Goal: Communication & Community: Answer question/provide support

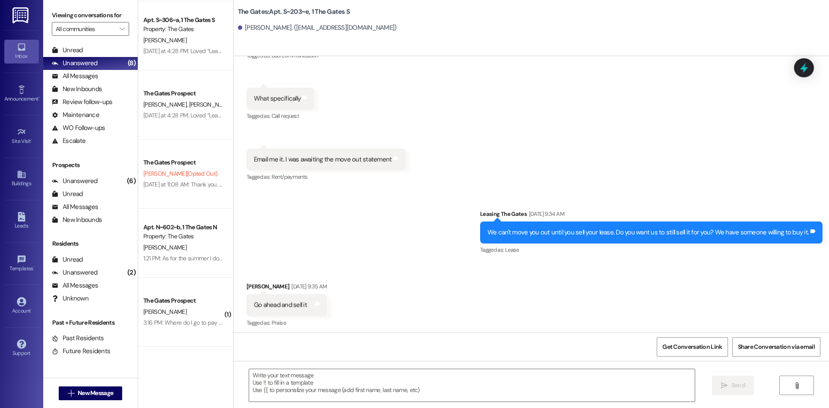
scroll to position [44040, 0]
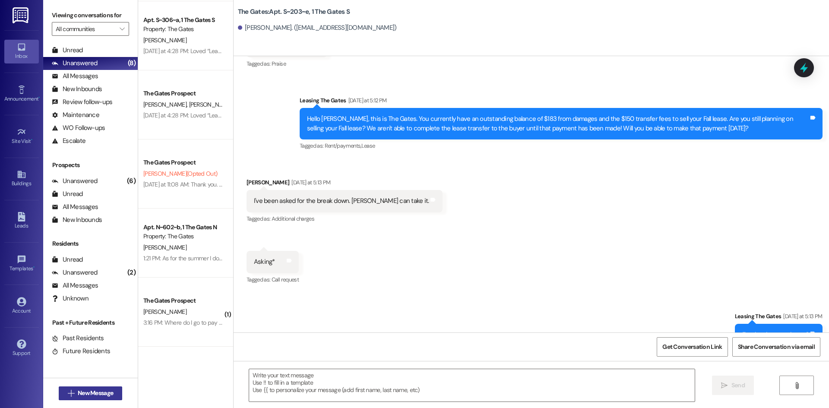
click at [81, 387] on button " New Message" at bounding box center [91, 393] width 64 height 14
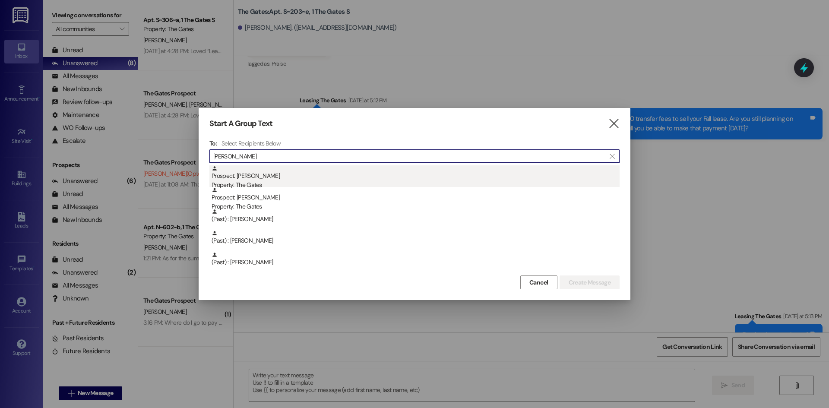
type input "[PERSON_NAME]"
click at [262, 176] on div "Prospect: [PERSON_NAME] Property: The Gates" at bounding box center [416, 177] width 408 height 25
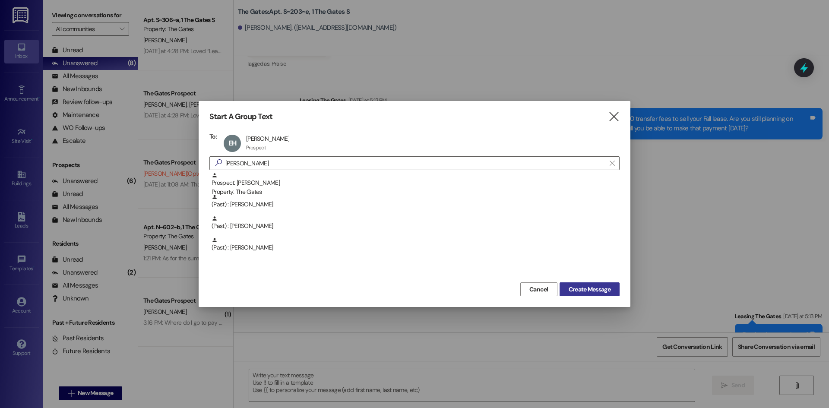
click at [591, 290] on span "Create Message" at bounding box center [589, 289] width 42 height 9
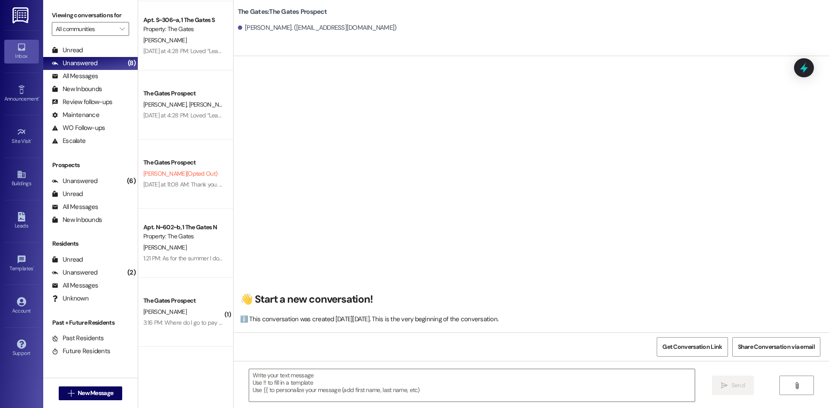
scroll to position [0, 0]
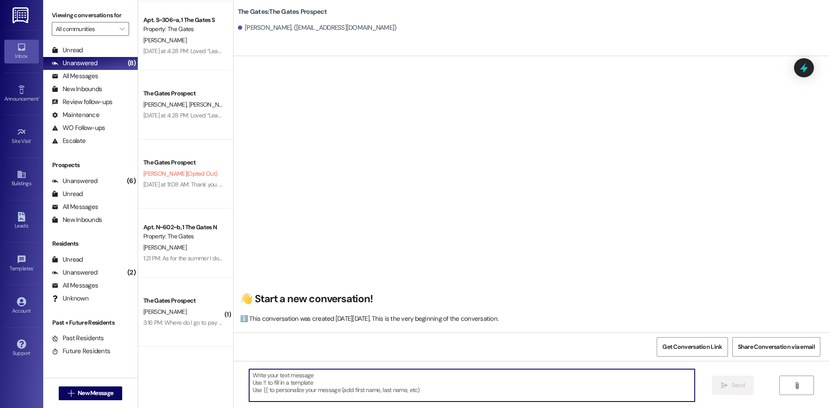
paste textarea "[URL][DOMAIN_NAME]"
type textarea "[URL][DOMAIN_NAME]"
click at [728, 377] on button " Send" at bounding box center [733, 385] width 42 height 19
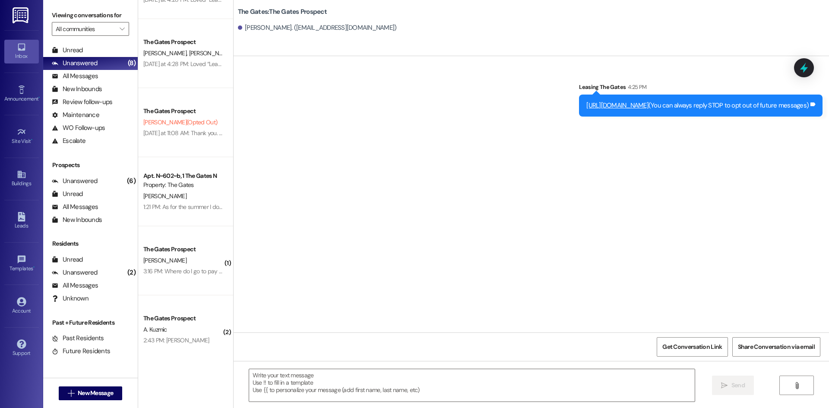
scroll to position [206, 0]
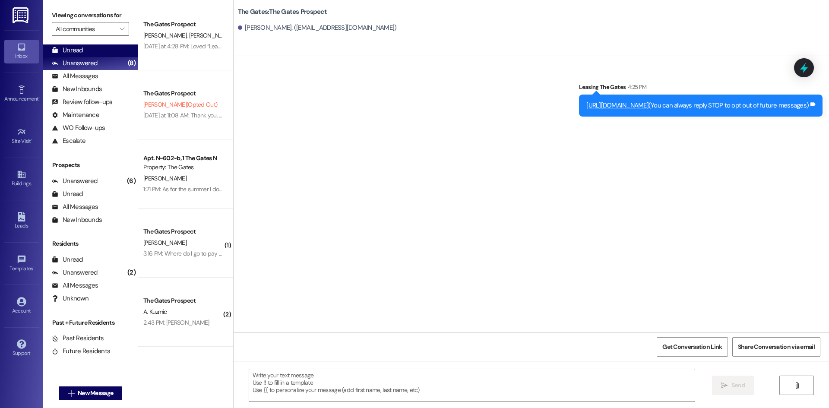
click at [72, 47] on div "Unread" at bounding box center [67, 50] width 31 height 9
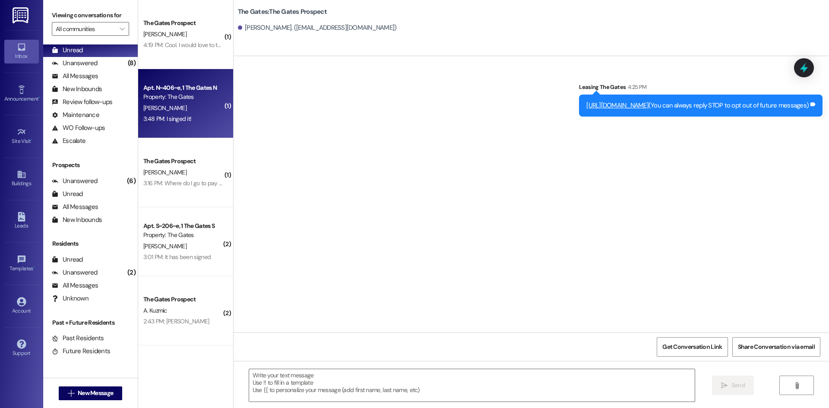
click at [191, 89] on div "Apt. N~406~e, 1 The Gates N" at bounding box center [183, 87] width 80 height 9
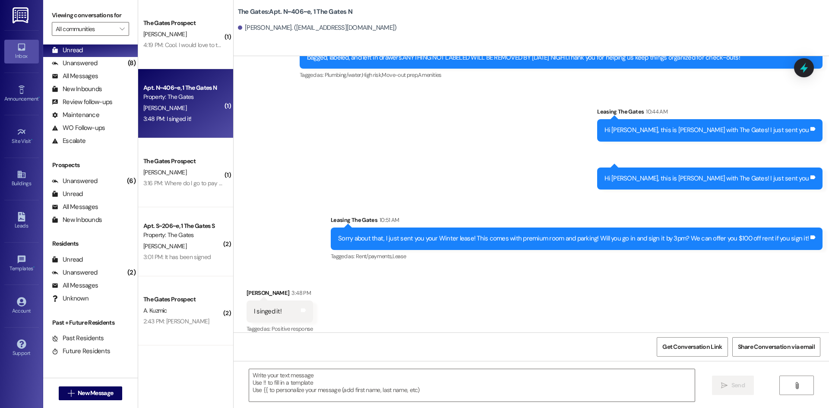
scroll to position [6180, 0]
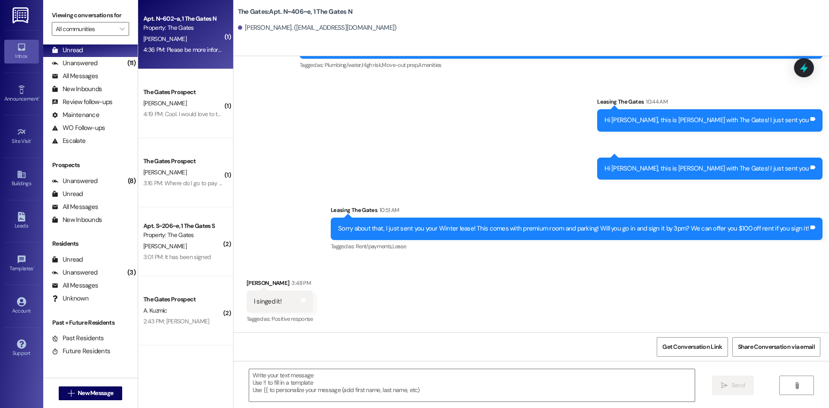
click at [195, 17] on div "Apt. N~602~a, 1 The Gates N" at bounding box center [183, 18] width 80 height 9
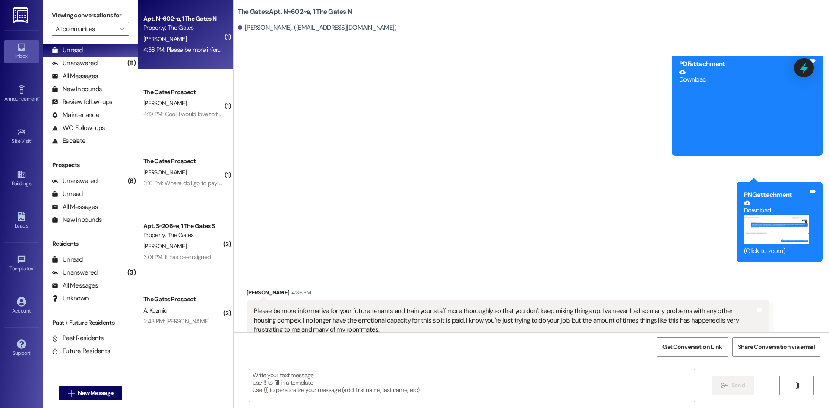
scroll to position [15264, 0]
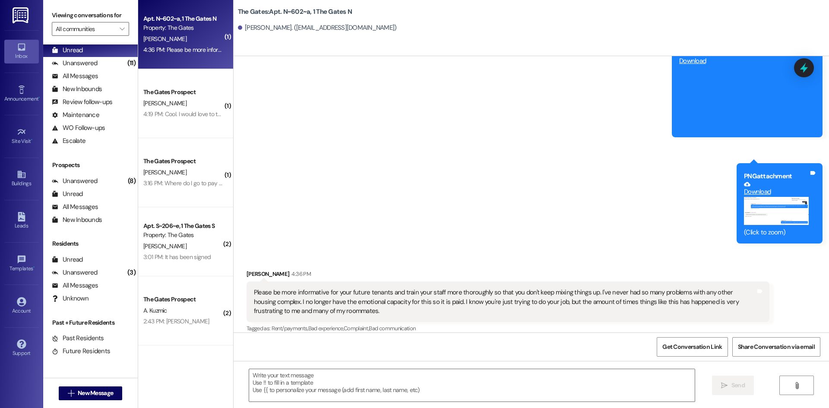
click at [769, 198] on button "Zoom image" at bounding box center [776, 211] width 65 height 28
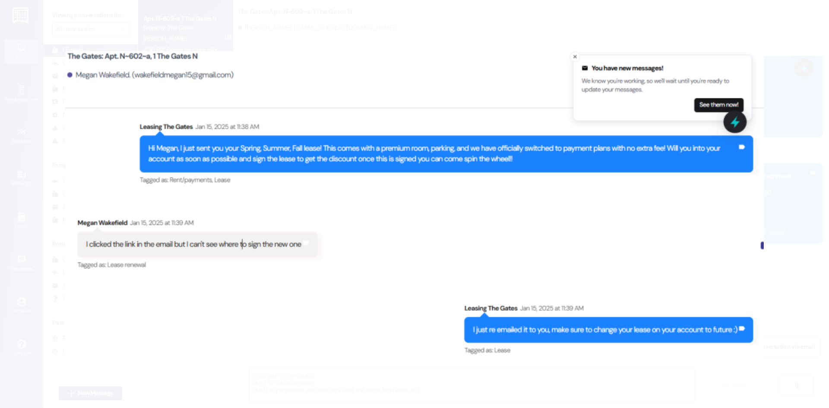
click at [803, 184] on button "Unzoom image" at bounding box center [414, 204] width 829 height 408
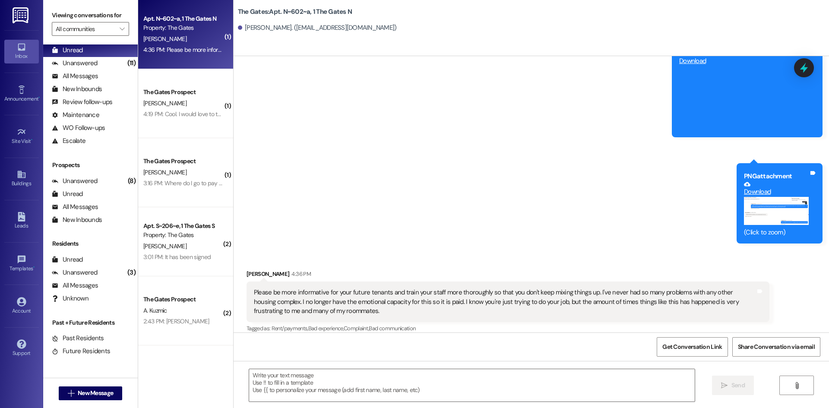
click at [750, 197] on button "Zoom image" at bounding box center [776, 211] width 65 height 28
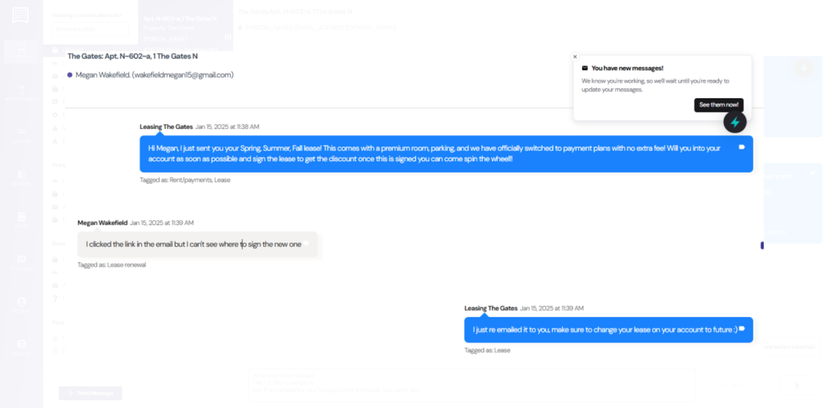
click at [802, 119] on button "Unzoom image" at bounding box center [414, 204] width 829 height 408
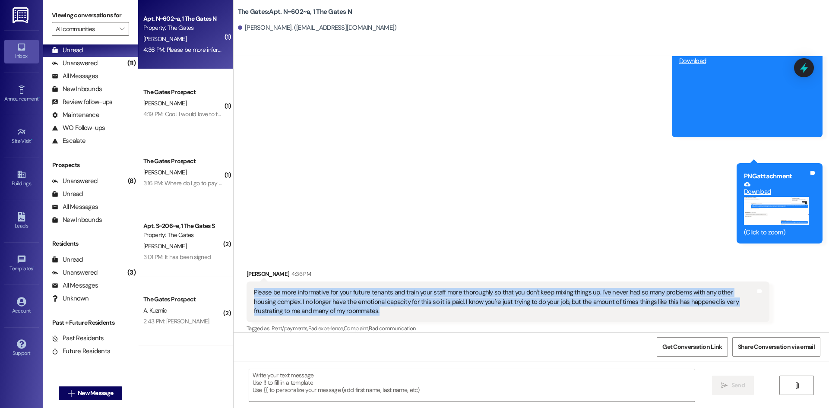
drag, startPoint x: 61, startPoint y: 5, endPoint x: 230, endPoint y: 273, distance: 316.7
click at [234, 273] on div "Received via SMS [PERSON_NAME] 4:36 PM Please be more informative for your futu…" at bounding box center [531, 296] width 595 height 92
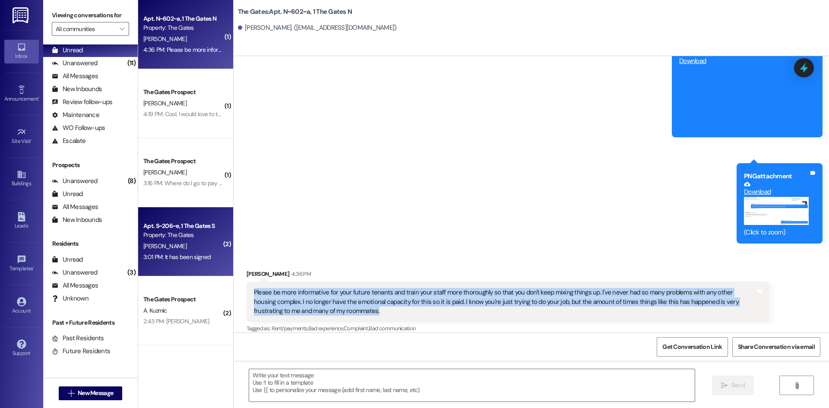
copy div "Please be more informative for your future tenants and train your staff more th…"
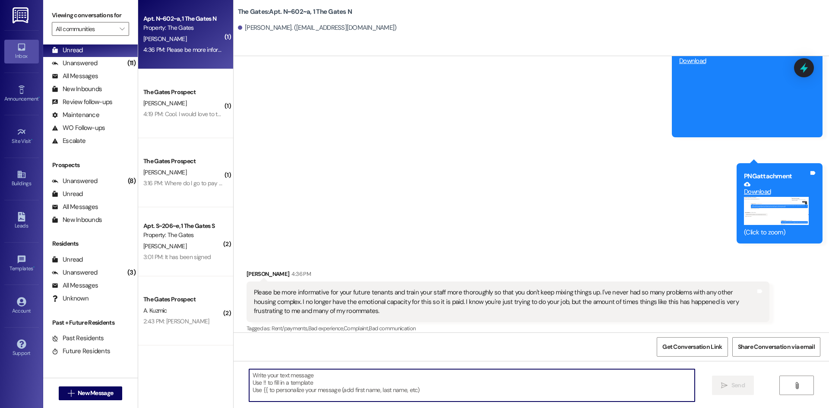
paste textarea "Hi [PERSON_NAME], thank you for letting us know how you feel. We are truly sorr…"
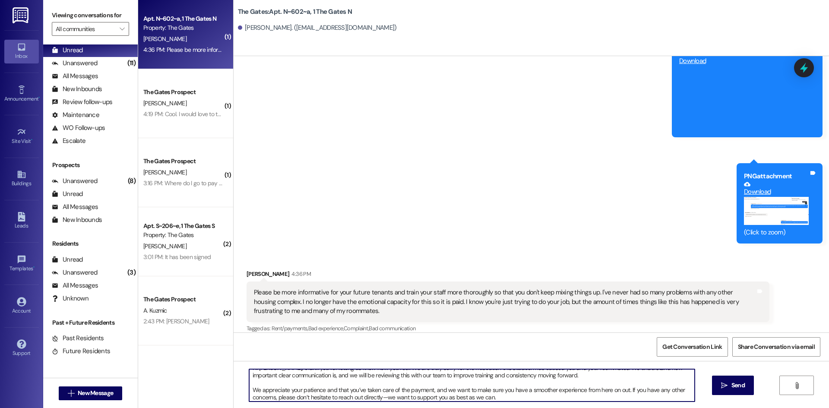
scroll to position [9, 0]
drag, startPoint x: 498, startPoint y: 398, endPoint x: 376, endPoint y: 400, distance: 122.2
click at [376, 400] on textarea "Hi [PERSON_NAME], thank you for letting us know how you feel. We are truly sorr…" at bounding box center [471, 385] width 445 height 32
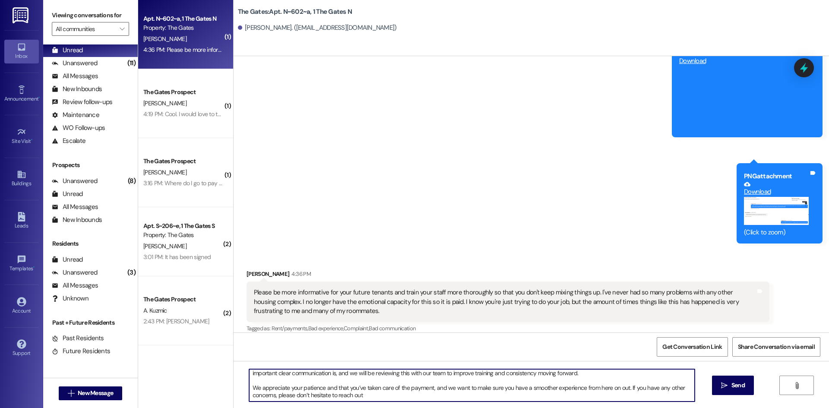
type textarea "Hi [PERSON_NAME], thank you for letting us know how you feel. We are truly sorr…"
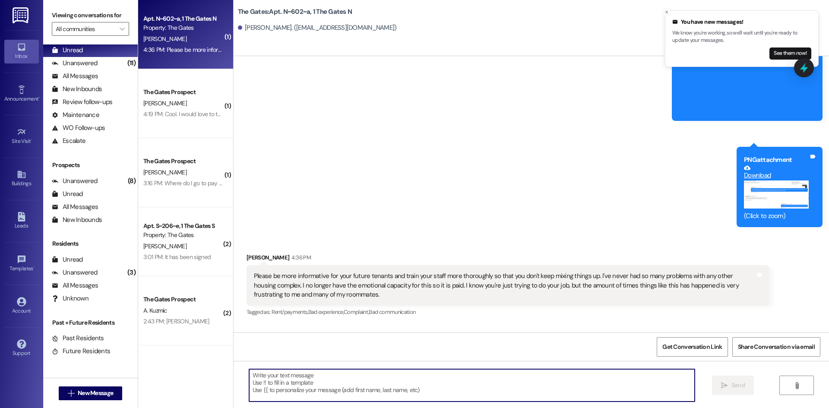
scroll to position [15361, 0]
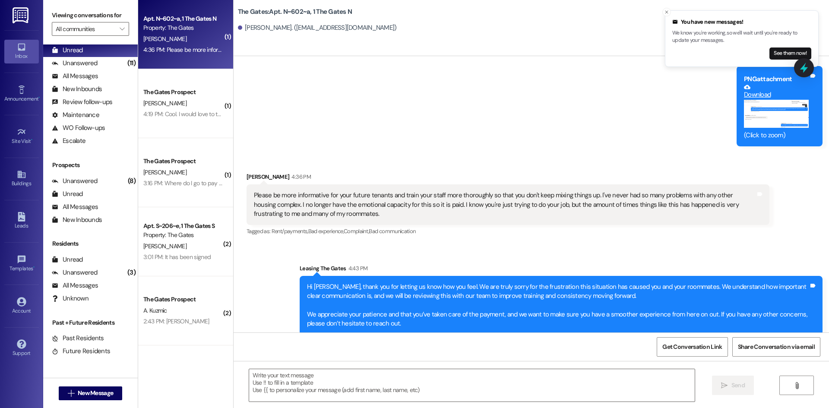
drag, startPoint x: 780, startPoint y: 129, endPoint x: 609, endPoint y: 142, distance: 171.0
